Goal: Check status

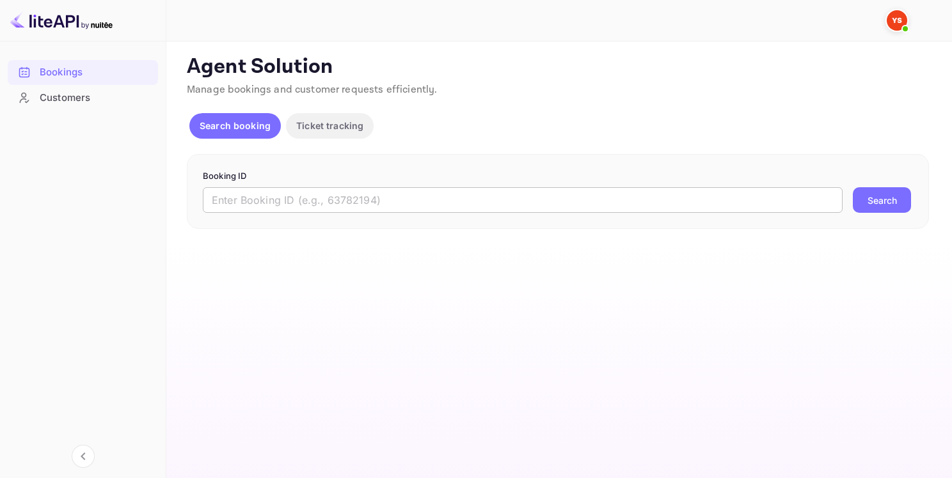
drag, startPoint x: 411, startPoint y: 195, endPoint x: 544, endPoint y: 212, distance: 134.1
click at [411, 195] on input "text" at bounding box center [522, 200] width 639 height 26
paste input "9484828"
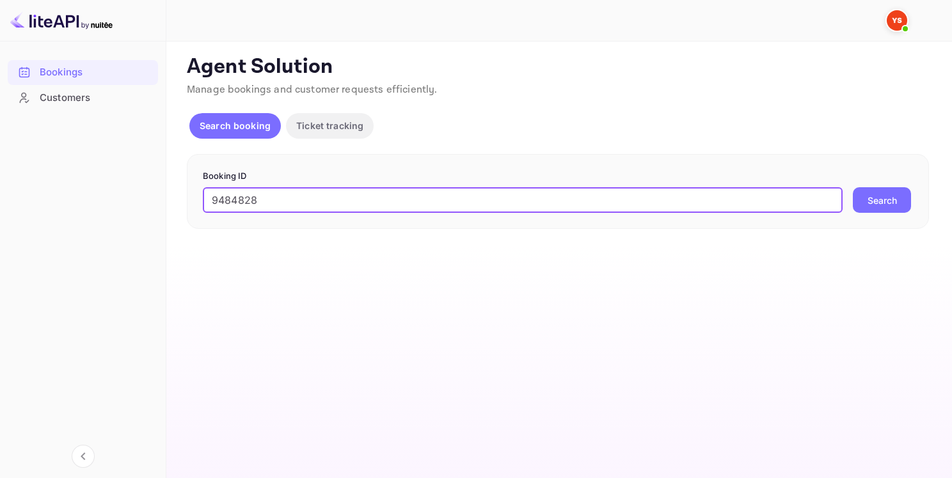
type input "9484828"
click at [877, 207] on button "Search" at bounding box center [881, 200] width 58 height 26
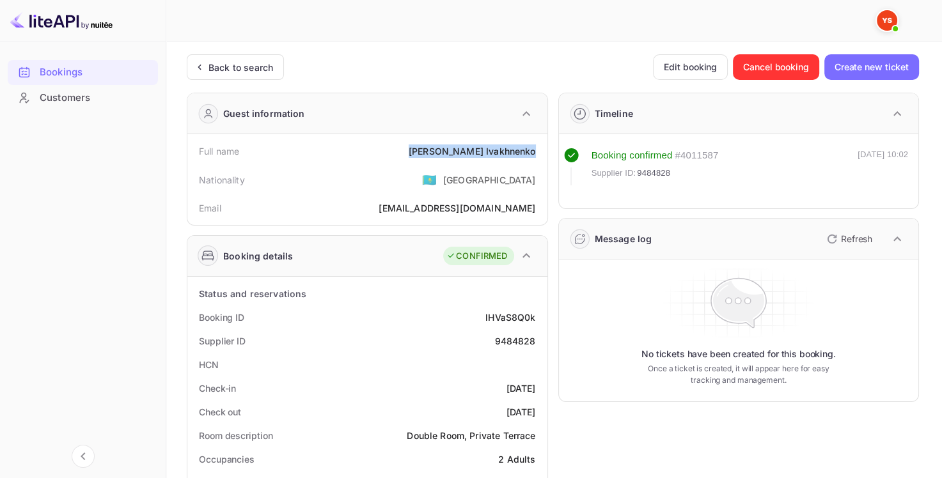
drag, startPoint x: 435, startPoint y: 153, endPoint x: 535, endPoint y: 152, distance: 99.8
click at [535, 152] on div "Full name [PERSON_NAME]" at bounding box center [367, 151] width 350 height 24
copy div "[PERSON_NAME]"
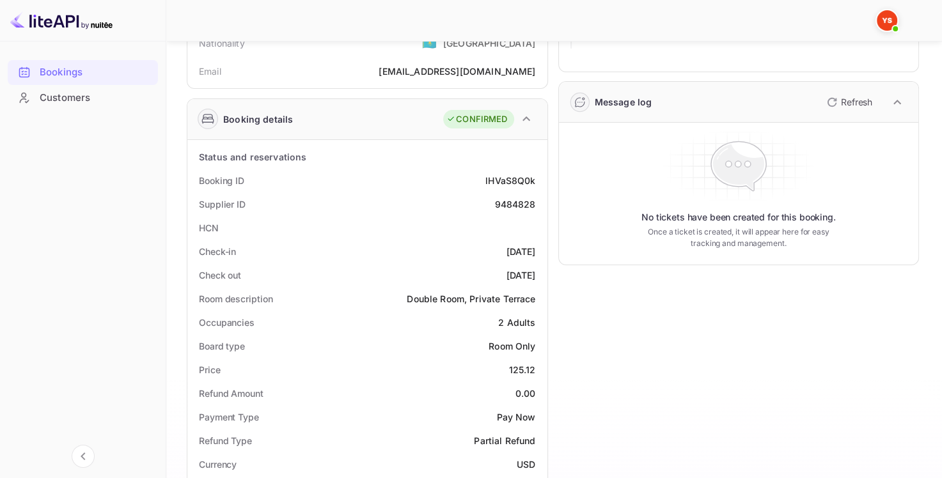
scroll to position [192, 0]
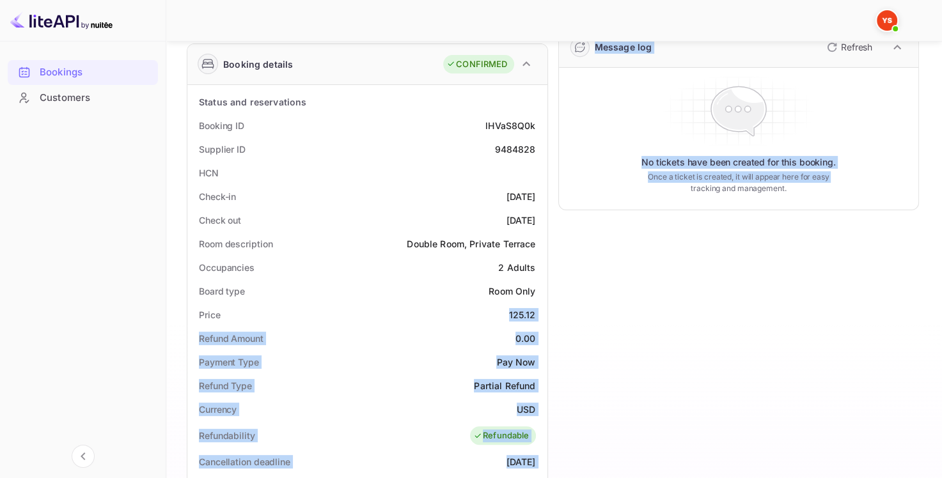
drag, startPoint x: 510, startPoint y: 316, endPoint x: 551, endPoint y: 314, distance: 41.0
click at [551, 314] on div "Guest information Full name [PERSON_NAME] Nationality 🇰🇿 [DEMOGRAPHIC_DATA] Ema…" at bounding box center [547, 373] width 742 height 964
click at [518, 320] on div "125.12" at bounding box center [522, 314] width 27 height 13
click at [509, 311] on div "125.12" at bounding box center [522, 314] width 27 height 13
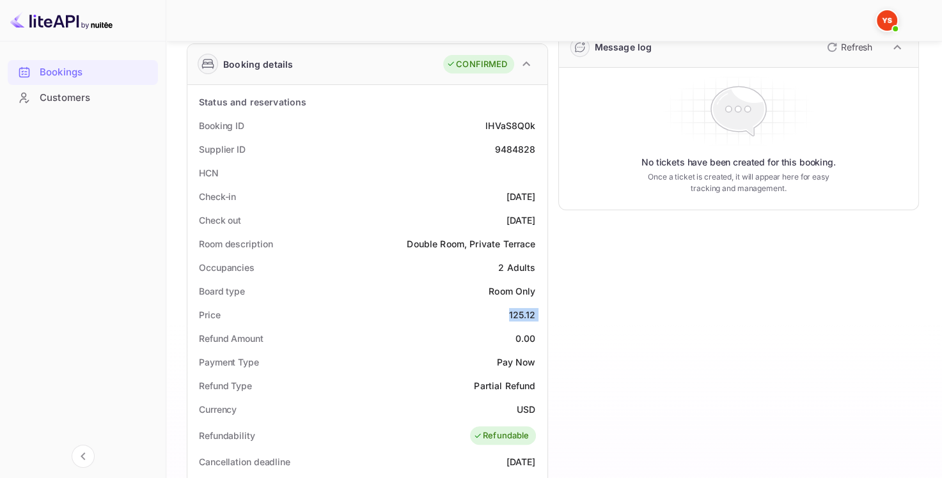
drag, startPoint x: 509, startPoint y: 311, endPoint x: 537, endPoint y: 315, distance: 28.4
click at [537, 315] on div "Price 125.12" at bounding box center [367, 315] width 350 height 24
